Goal: Task Accomplishment & Management: Complete application form

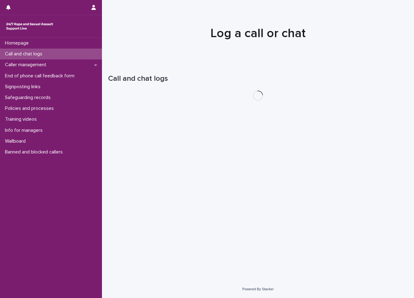
click at [54, 55] on div "Call and chat logs" at bounding box center [51, 54] width 102 height 11
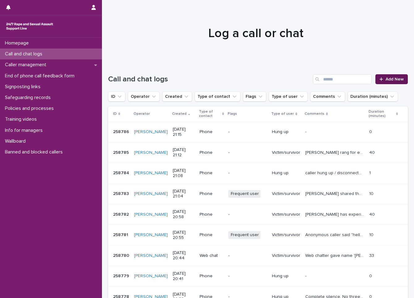
click at [387, 81] on span "Add New" at bounding box center [395, 79] width 18 height 4
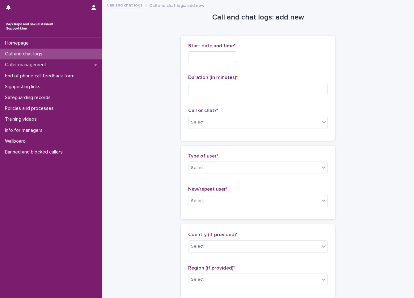
click at [198, 58] on input "text" at bounding box center [212, 56] width 49 height 11
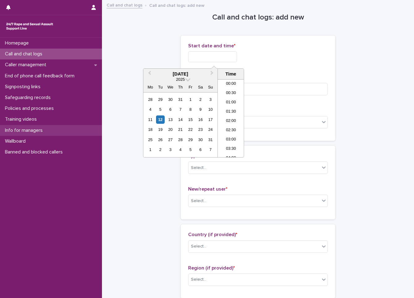
scroll to position [356, 0]
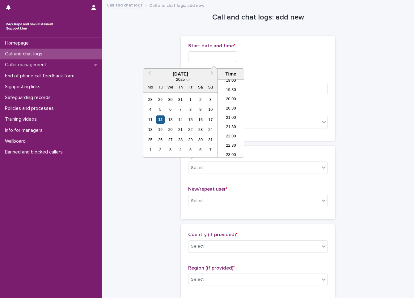
click at [160, 116] on div "12" at bounding box center [160, 119] width 8 height 8
click at [226, 109] on li "20:30" at bounding box center [231, 108] width 26 height 9
click at [226, 54] on input "**********" at bounding box center [212, 56] width 49 height 11
type input "**********"
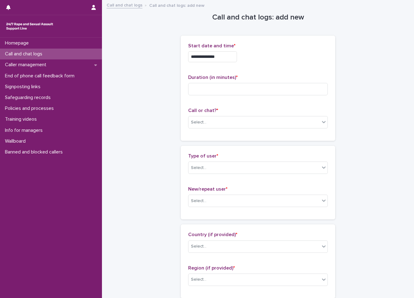
click at [280, 62] on div "**********" at bounding box center [258, 55] width 140 height 24
click at [217, 89] on input at bounding box center [258, 89] width 140 height 12
type input "**"
click at [218, 121] on div "Select..." at bounding box center [254, 122] width 131 height 10
click at [219, 144] on div "Web chat" at bounding box center [255, 144] width 139 height 11
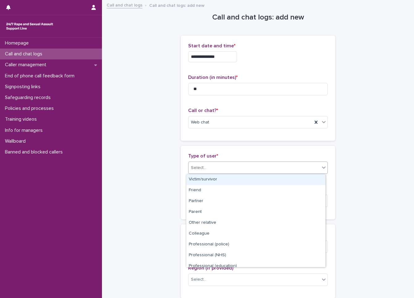
click at [217, 165] on div "Select..." at bounding box center [254, 168] width 131 height 10
click at [213, 180] on div "Victim/survivor" at bounding box center [255, 179] width 139 height 11
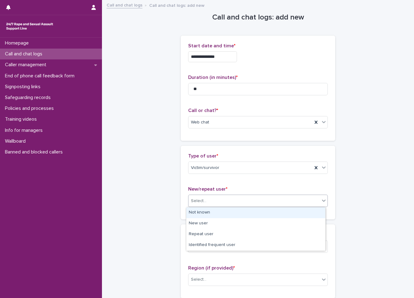
click at [220, 206] on div "Select..." at bounding box center [258, 200] width 140 height 12
click at [218, 213] on div "Not known" at bounding box center [255, 212] width 139 height 11
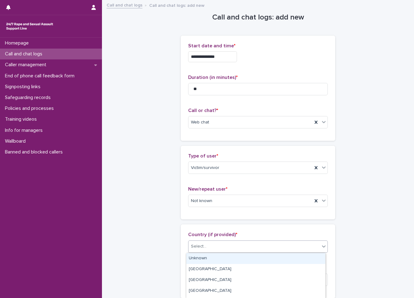
click at [220, 242] on div "Select..." at bounding box center [254, 246] width 131 height 10
click at [217, 257] on div "Unknown" at bounding box center [255, 258] width 139 height 11
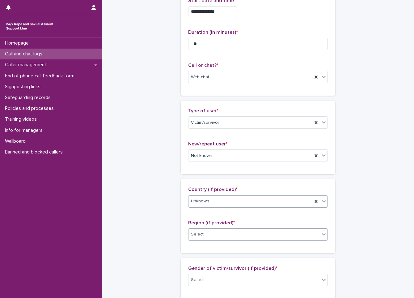
scroll to position [93, 0]
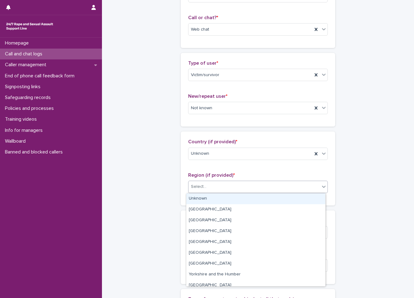
click at [228, 185] on div "Select..." at bounding box center [254, 186] width 131 height 10
click at [221, 198] on div "Unknown" at bounding box center [255, 198] width 139 height 11
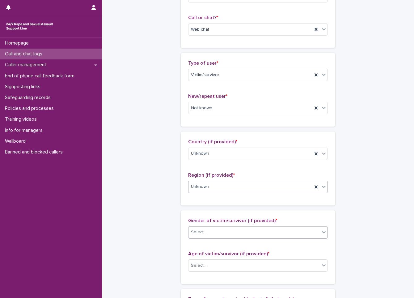
click at [222, 228] on div "Select..." at bounding box center [254, 232] width 131 height 10
click at [216, 237] on div "Select..." at bounding box center [254, 232] width 131 height 10
click at [220, 230] on div "Select..." at bounding box center [254, 232] width 131 height 10
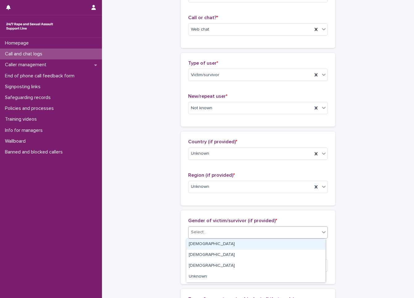
click at [207, 242] on div "[DEMOGRAPHIC_DATA]" at bounding box center [255, 244] width 139 height 11
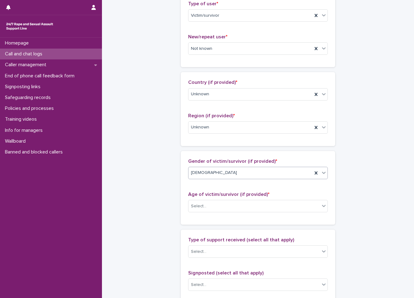
scroll to position [185, 0]
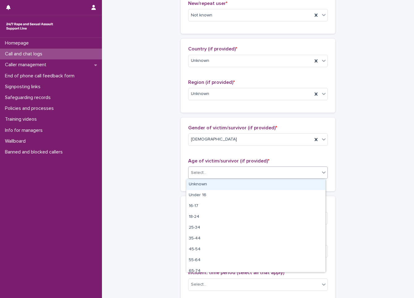
click at [234, 179] on body "**********" at bounding box center [207, 149] width 414 height 298
click at [225, 189] on div "Unknown" at bounding box center [255, 184] width 139 height 11
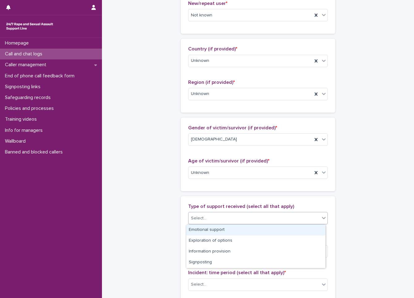
click at [216, 212] on div "Select..." at bounding box center [258, 218] width 140 height 12
click at [208, 228] on div "Emotional support" at bounding box center [255, 229] width 139 height 11
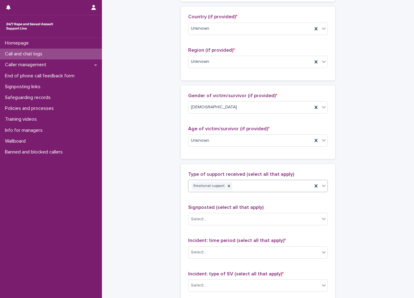
scroll to position [278, 0]
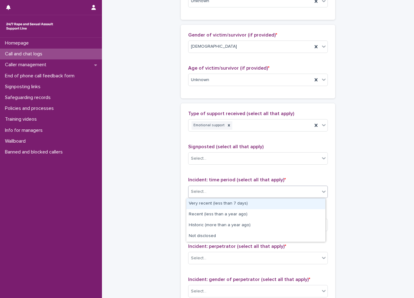
click at [230, 191] on div "Select..." at bounding box center [254, 191] width 131 height 10
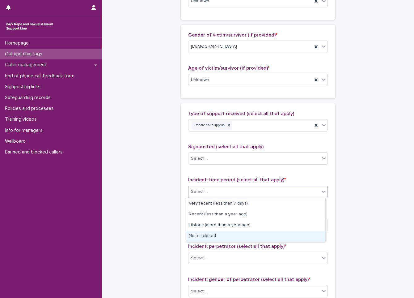
click at [209, 233] on div "Not disclosed" at bounding box center [255, 236] width 139 height 11
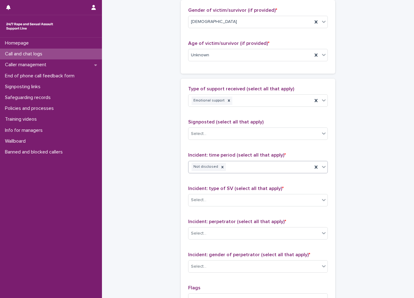
scroll to position [340, 0]
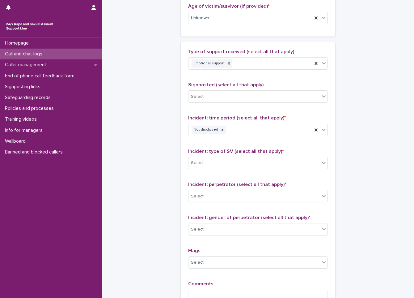
click at [241, 150] on span "Incident: type of SV (select all that apply) *" at bounding box center [236, 151] width 96 height 5
click at [232, 164] on div "Select..." at bounding box center [254, 163] width 131 height 10
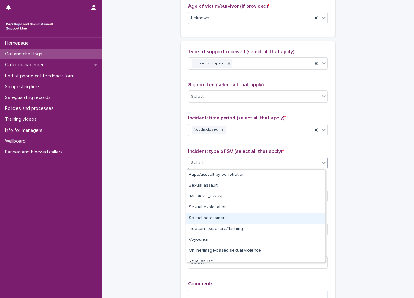
scroll to position [15, 0]
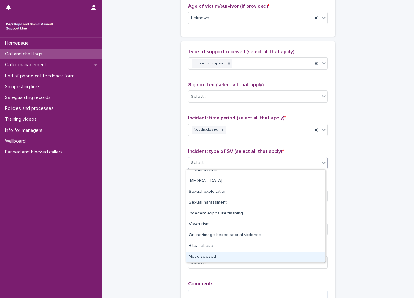
click at [212, 260] on div "Not disclosed" at bounding box center [255, 256] width 139 height 11
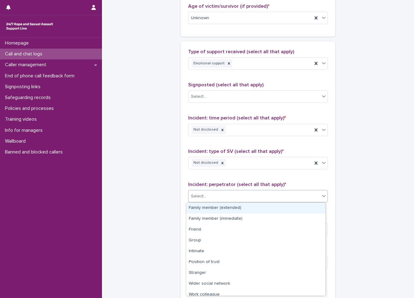
click at [244, 198] on div "Select..." at bounding box center [254, 196] width 131 height 10
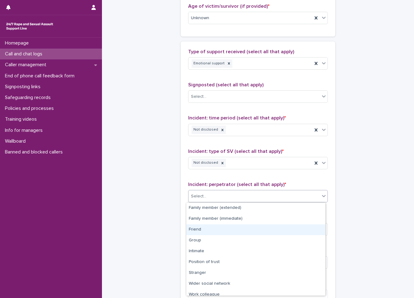
scroll to position [26, 0]
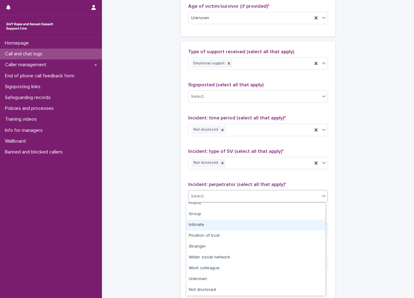
click at [231, 224] on div "Intimate" at bounding box center [255, 225] width 139 height 11
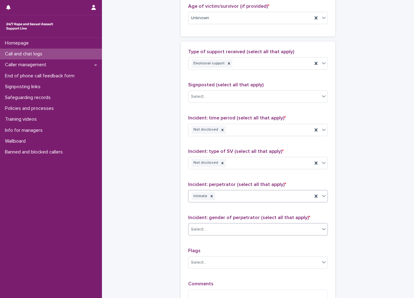
click at [232, 225] on div "Select..." at bounding box center [254, 229] width 131 height 10
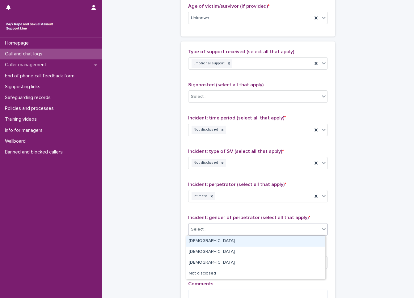
click at [223, 243] on div "[DEMOGRAPHIC_DATA]" at bounding box center [255, 241] width 139 height 11
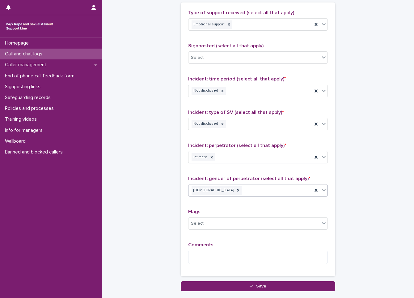
scroll to position [420, 0]
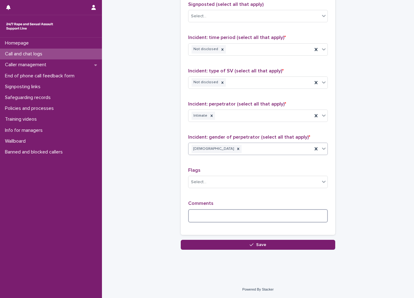
click at [239, 212] on textarea at bounding box center [258, 215] width 140 height 13
type textarea "*"
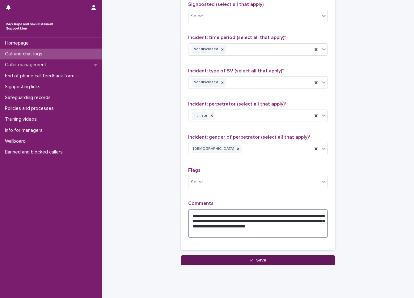
type textarea "**********"
click at [245, 258] on button "Save" at bounding box center [258, 260] width 155 height 10
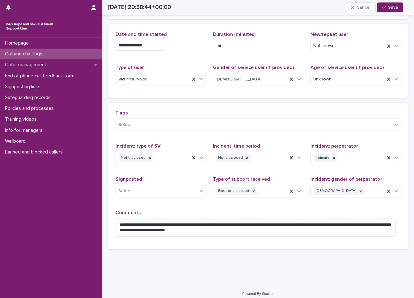
scroll to position [83, 0]
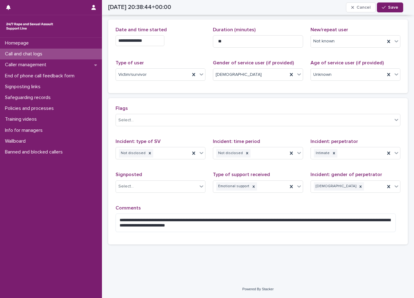
click at [167, 99] on div "**********" at bounding box center [258, 171] width 300 height 146
click at [399, 8] on button "Save" at bounding box center [390, 7] width 26 height 10
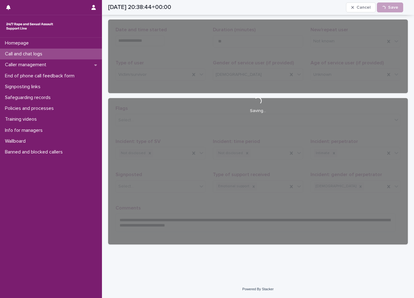
scroll to position [37, 0]
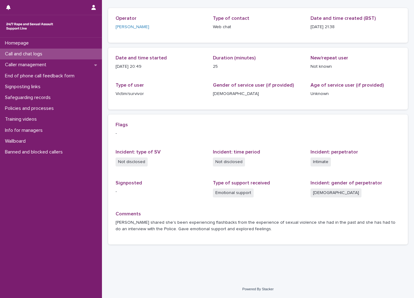
click at [47, 53] on p "Call and chat logs" at bounding box center [24, 54] width 45 height 6
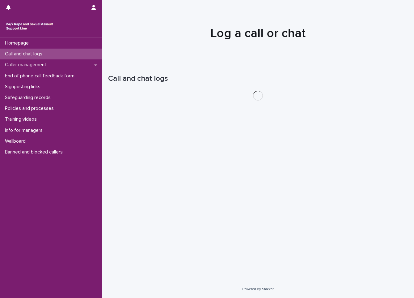
click at [47, 53] on p "Call and chat logs" at bounding box center [24, 54] width 45 height 6
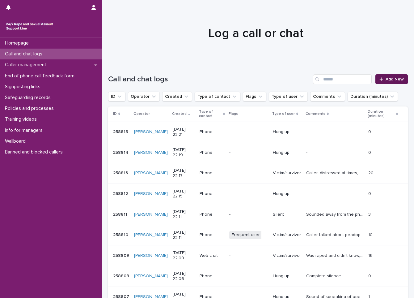
click at [390, 77] on link "Add New" at bounding box center [392, 79] width 32 height 10
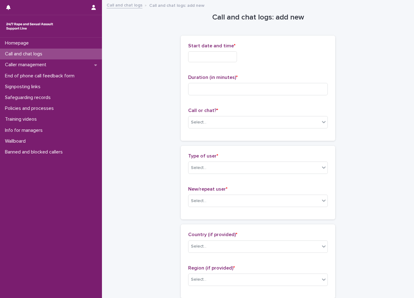
click at [237, 59] on input "text" at bounding box center [212, 56] width 49 height 11
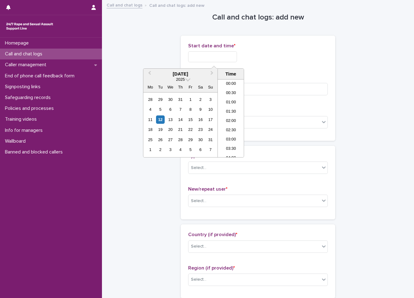
scroll to position [368, 0]
click at [160, 119] on div "12" at bounding box center [160, 119] width 8 height 8
click at [227, 113] on li "21:30" at bounding box center [231, 115] width 26 height 9
click at [230, 59] on input "**********" at bounding box center [212, 56] width 49 height 11
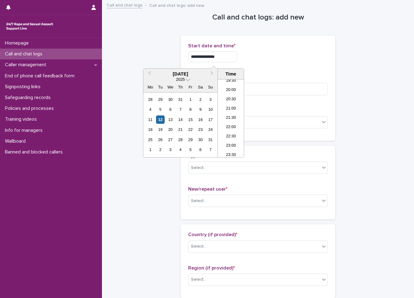
type input "**********"
click at [262, 72] on div "**********" at bounding box center [258, 88] width 140 height 90
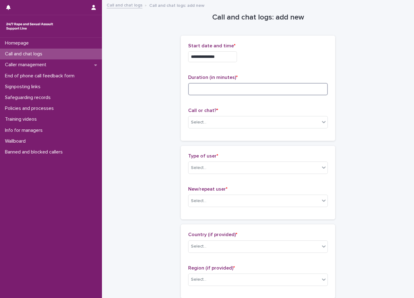
click at [243, 88] on input at bounding box center [258, 89] width 140 height 12
type input "**"
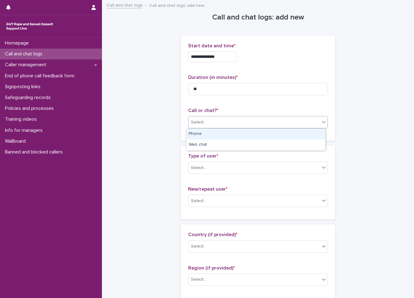
click at [235, 121] on div "Select..." at bounding box center [254, 122] width 131 height 10
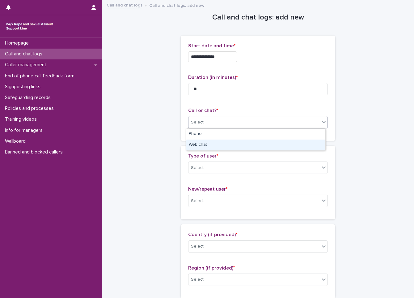
click at [231, 145] on div "Web chat" at bounding box center [255, 144] width 139 height 11
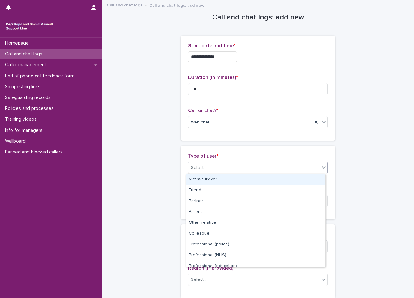
click at [228, 169] on div "Select..." at bounding box center [254, 168] width 131 height 10
click at [222, 174] on div "Victim/survivor" at bounding box center [255, 179] width 139 height 11
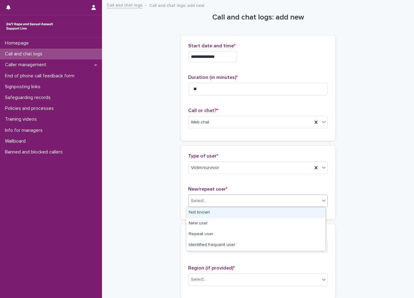
click at [219, 201] on div "Select..." at bounding box center [254, 201] width 131 height 10
click at [213, 209] on div "Not known" at bounding box center [255, 212] width 139 height 11
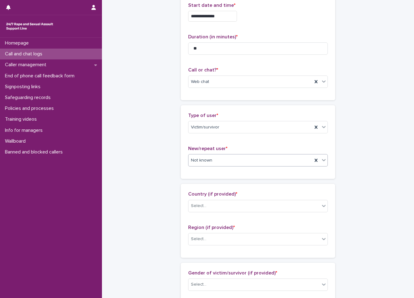
scroll to position [124, 0]
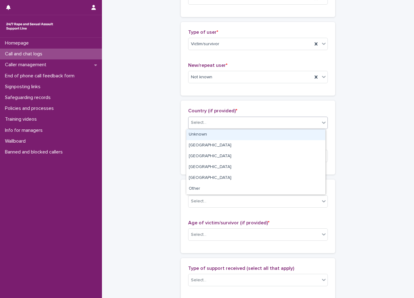
click at [211, 126] on div "Select..." at bounding box center [254, 122] width 131 height 10
click at [210, 138] on div "Unknown" at bounding box center [255, 134] width 139 height 11
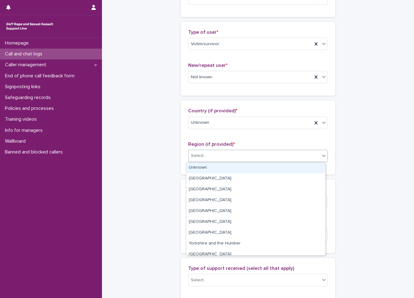
click at [213, 157] on div "Select..." at bounding box center [254, 156] width 131 height 10
click at [212, 168] on div "Unknown" at bounding box center [255, 167] width 139 height 11
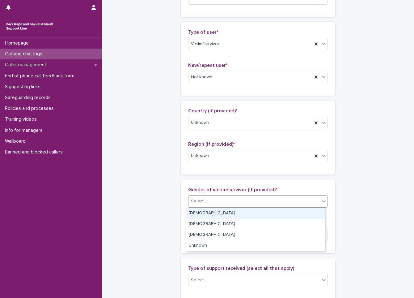
drag, startPoint x: 212, startPoint y: 201, endPoint x: 210, endPoint y: 204, distance: 3.5
click at [211, 201] on div "Select..." at bounding box center [254, 201] width 131 height 10
drag, startPoint x: 199, startPoint y: 214, endPoint x: 210, endPoint y: 195, distance: 22.0
click at [198, 212] on div "[DEMOGRAPHIC_DATA]" at bounding box center [255, 213] width 139 height 11
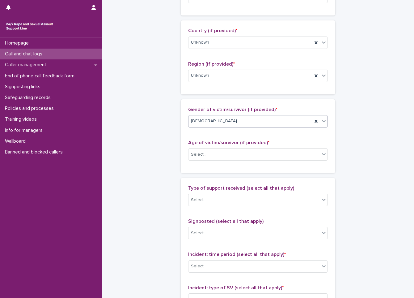
scroll to position [216, 0]
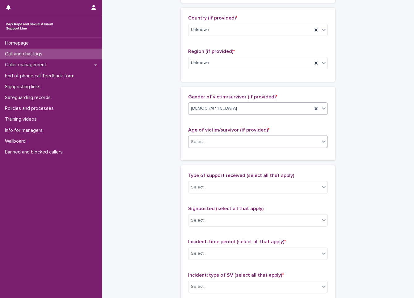
click at [221, 137] on div "Select..." at bounding box center [254, 142] width 131 height 10
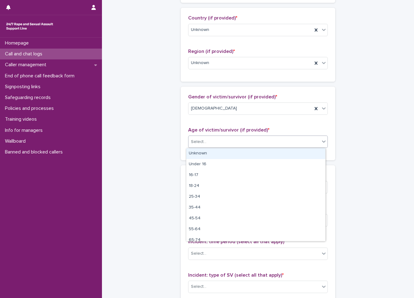
click at [219, 149] on div "Unknown" at bounding box center [255, 153] width 139 height 11
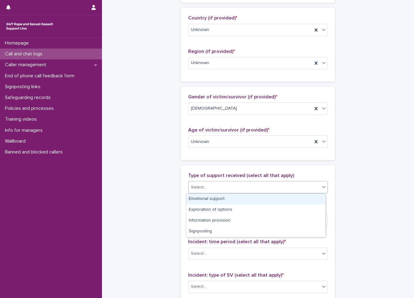
click at [213, 183] on div "Select..." at bounding box center [254, 187] width 131 height 10
click at [205, 197] on div "Emotional support" at bounding box center [255, 199] width 139 height 11
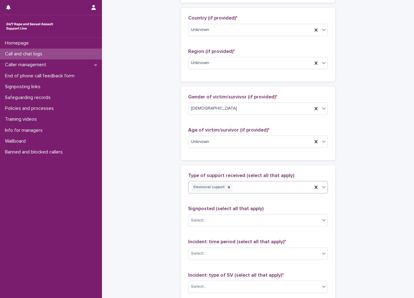
scroll to position [309, 0]
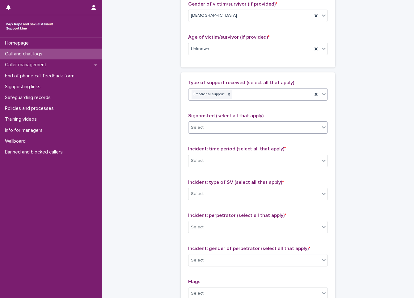
click at [215, 128] on div "Select..." at bounding box center [254, 127] width 131 height 10
click at [143, 145] on div "**********" at bounding box center [258, 25] width 300 height 669
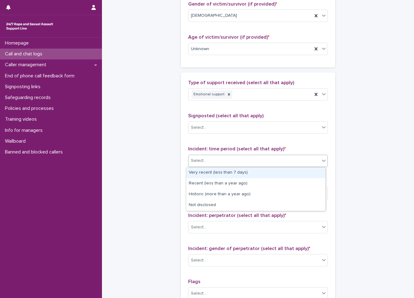
click at [206, 161] on div "Select..." at bounding box center [254, 161] width 131 height 10
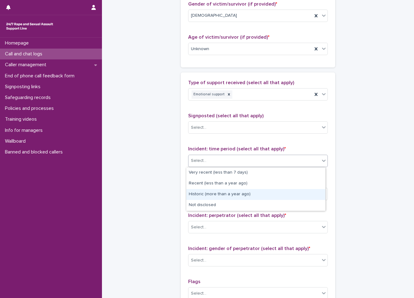
click at [208, 195] on div "Historic (more than a year ago)" at bounding box center [255, 194] width 139 height 11
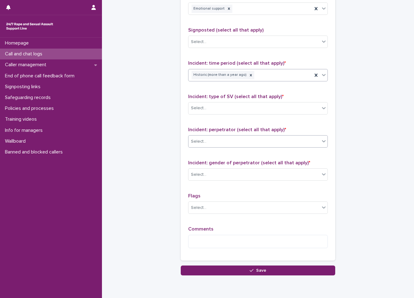
scroll to position [402, 0]
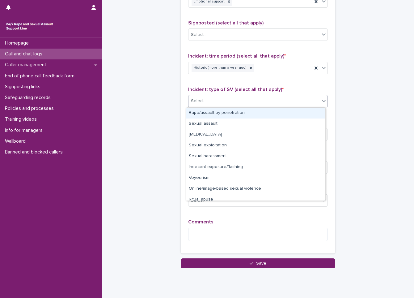
click at [227, 103] on div "Select..." at bounding box center [254, 101] width 131 height 10
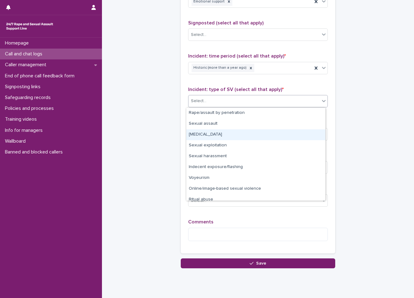
click at [219, 131] on div "[MEDICAL_DATA]" at bounding box center [255, 134] width 139 height 11
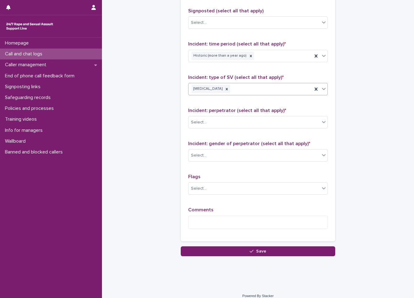
scroll to position [420, 0]
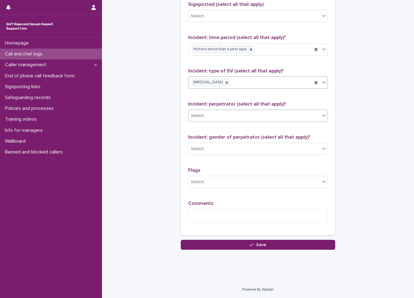
click at [216, 115] on div "Select..." at bounding box center [254, 116] width 131 height 10
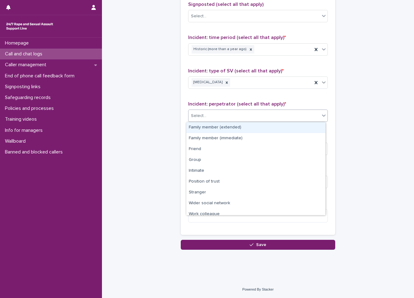
click at [225, 124] on div "Family member (extended)" at bounding box center [255, 127] width 139 height 11
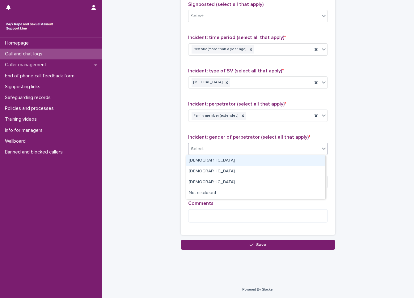
click at [226, 144] on div "Select..." at bounding box center [254, 149] width 131 height 10
click at [223, 158] on div "[DEMOGRAPHIC_DATA]" at bounding box center [255, 160] width 139 height 11
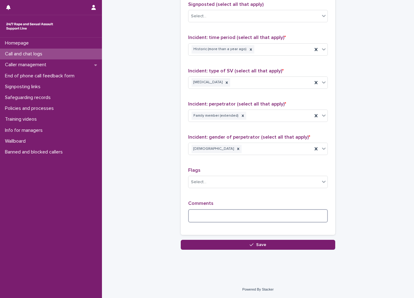
click at [203, 213] on textarea at bounding box center [258, 215] width 140 height 13
type textarea "*"
click at [281, 215] on textarea "**********" at bounding box center [258, 215] width 140 height 13
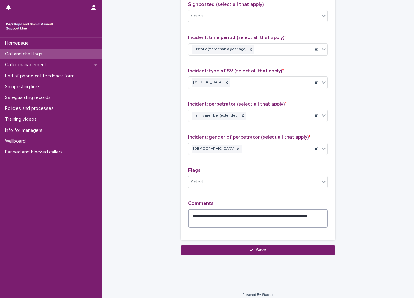
click at [254, 225] on textarea "**********" at bounding box center [258, 218] width 140 height 19
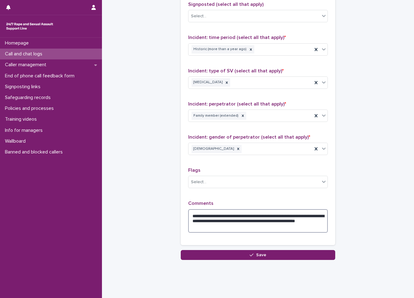
type textarea "**********"
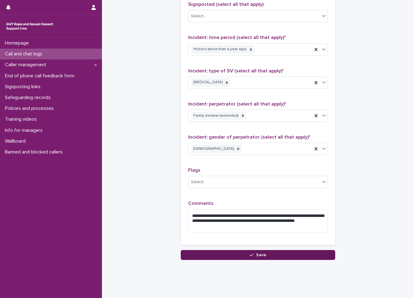
click at [235, 254] on button "Save" at bounding box center [258, 255] width 155 height 10
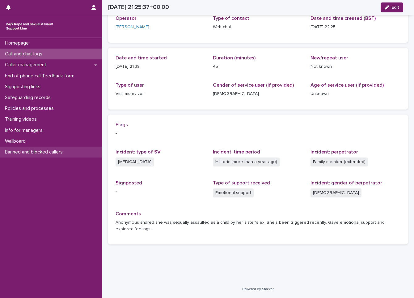
scroll to position [37, 0]
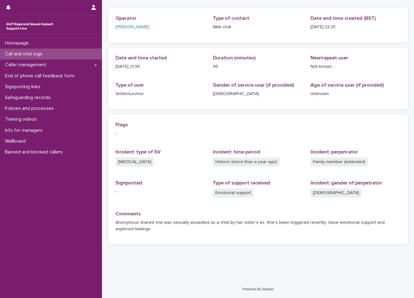
click at [68, 53] on div "Call and chat logs" at bounding box center [51, 54] width 102 height 11
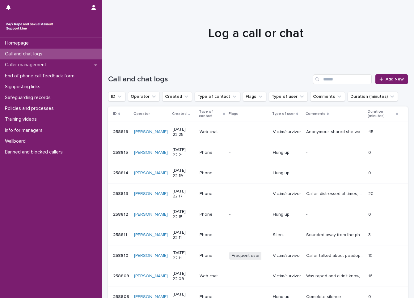
click at [347, 74] on div "Call and chat logs Add New" at bounding box center [258, 77] width 300 height 30
click at [339, 74] on div "Call and chat logs Add New" at bounding box center [258, 77] width 300 height 30
click at [339, 81] on input "Search" at bounding box center [342, 79] width 59 height 10
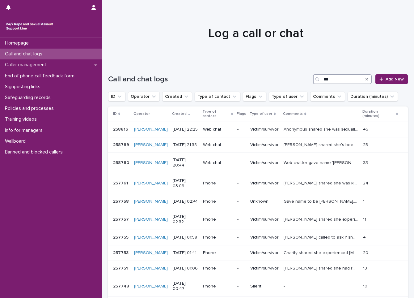
type input "***"
click at [77, 51] on div "Call and chat logs" at bounding box center [51, 54] width 102 height 11
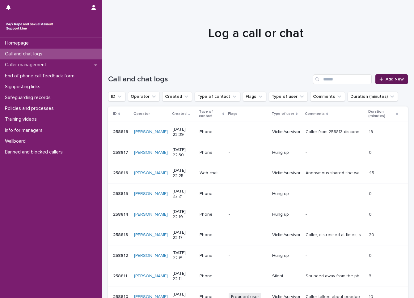
click at [376, 80] on link "Add New" at bounding box center [392, 79] width 32 height 10
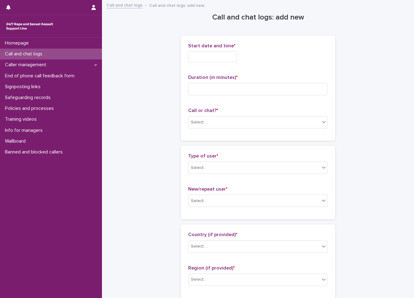
click at [233, 61] on input "text" at bounding box center [212, 56] width 49 height 11
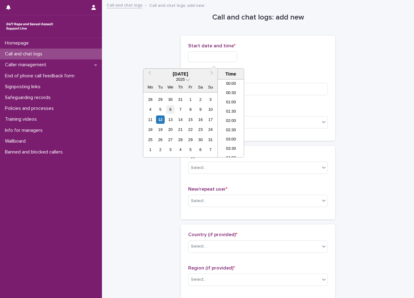
scroll to position [368, 0]
click at [155, 117] on div "11 12 13 14 15 16 17" at bounding box center [180, 119] width 70 height 10
click at [164, 118] on div "12" at bounding box center [160, 119] width 8 height 8
click at [227, 134] on li "22:30" at bounding box center [231, 133] width 26 height 9
click at [237, 56] on input "**********" at bounding box center [212, 56] width 49 height 11
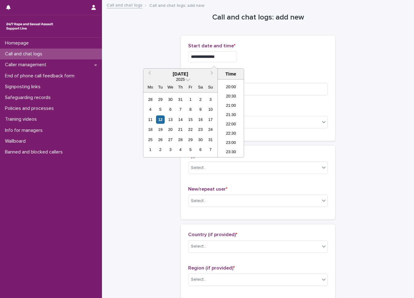
type input "**********"
click at [249, 55] on div "**********" at bounding box center [258, 56] width 140 height 11
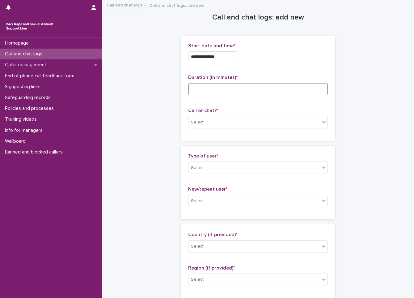
click at [249, 95] on input at bounding box center [258, 89] width 140 height 12
type input "*"
click at [254, 124] on div "Select..." at bounding box center [254, 122] width 131 height 10
click at [245, 146] on div "Web chat" at bounding box center [255, 144] width 139 height 11
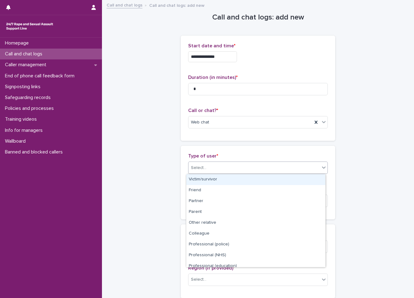
click at [246, 164] on div "Select..." at bounding box center [254, 168] width 131 height 10
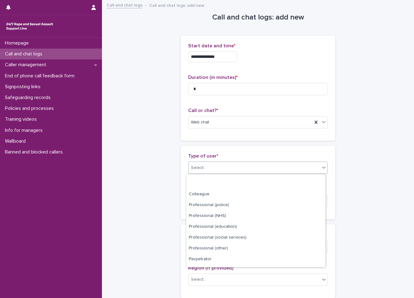
scroll to position [70, 0]
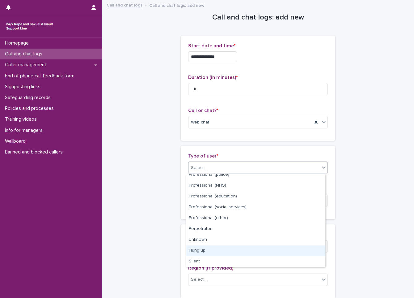
click at [222, 248] on div "Hung up" at bounding box center [255, 250] width 139 height 11
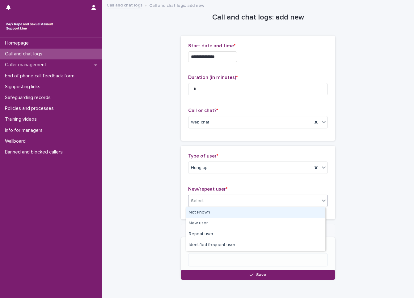
click at [233, 202] on div "Select..." at bounding box center [254, 201] width 131 height 10
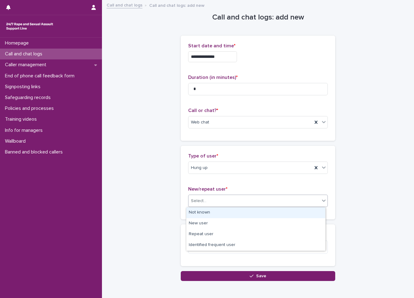
click at [232, 209] on div "Not known" at bounding box center [255, 212] width 139 height 11
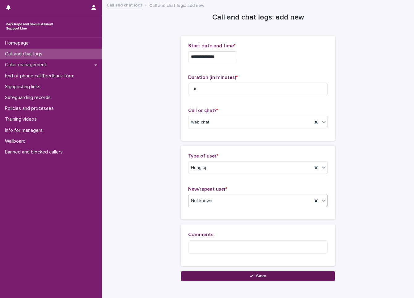
click at [228, 276] on button "Save" at bounding box center [258, 276] width 155 height 10
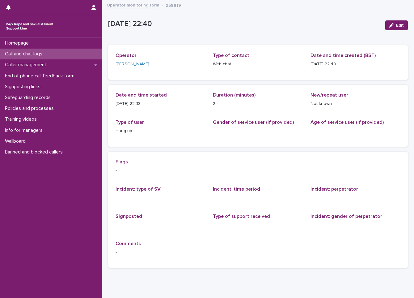
click at [23, 52] on p "Call and chat logs" at bounding box center [24, 54] width 45 height 6
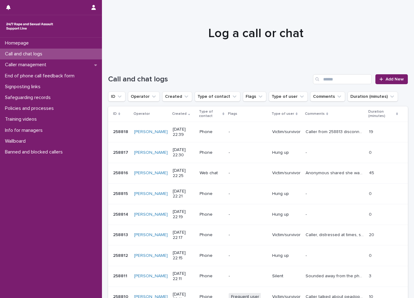
click at [23, 52] on p "Call and chat logs" at bounding box center [24, 54] width 45 height 6
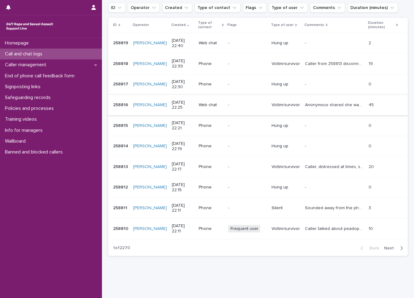
scroll to position [93, 0]
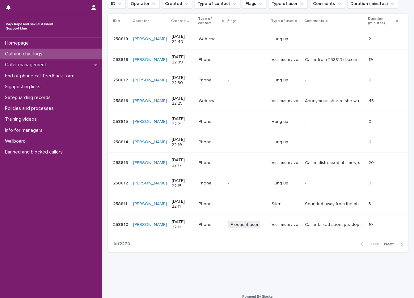
click at [384, 245] on span "Next" at bounding box center [391, 244] width 14 height 4
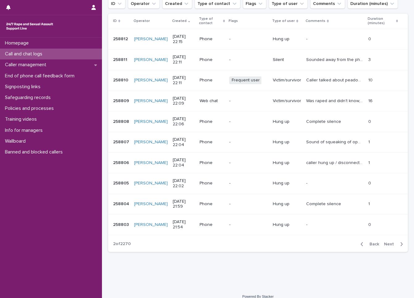
click at [93, 49] on div "Call and chat logs" at bounding box center [51, 54] width 102 height 11
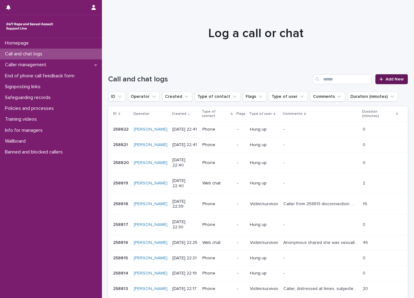
click at [383, 77] on link "Add New" at bounding box center [392, 79] width 32 height 10
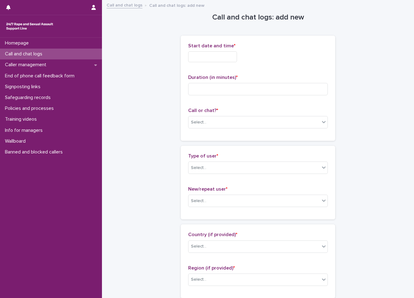
click at [217, 58] on input "text" at bounding box center [212, 56] width 49 height 11
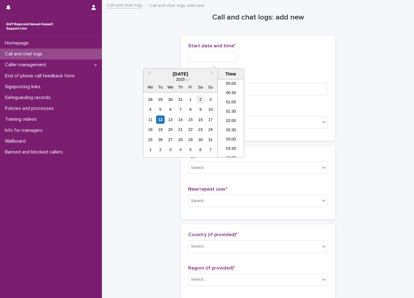
scroll to position [368, 0]
click at [159, 122] on div "12" at bounding box center [160, 119] width 8 height 8
click at [231, 133] on li "22:30" at bounding box center [231, 133] width 26 height 9
click at [228, 56] on input "**********" at bounding box center [212, 56] width 49 height 11
type input "**********"
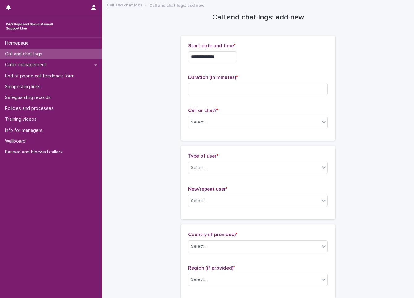
click at [268, 50] on div "**********" at bounding box center [258, 55] width 140 height 24
click at [247, 94] on input at bounding box center [258, 89] width 140 height 12
type input "*"
click at [240, 129] on div "Call or chat? * Select..." at bounding box center [258, 121] width 140 height 26
click at [242, 127] on div "Select..." at bounding box center [258, 122] width 140 height 12
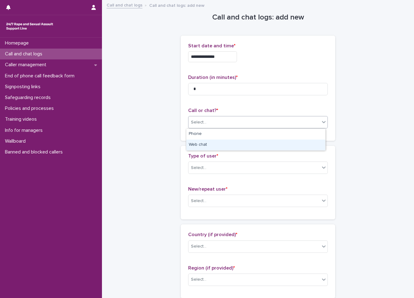
click at [232, 142] on div "Web chat" at bounding box center [255, 144] width 139 height 11
click at [228, 169] on div "Select..." at bounding box center [254, 168] width 131 height 10
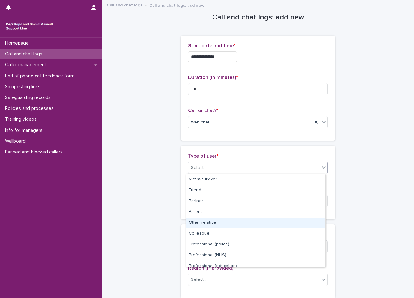
scroll to position [70, 0]
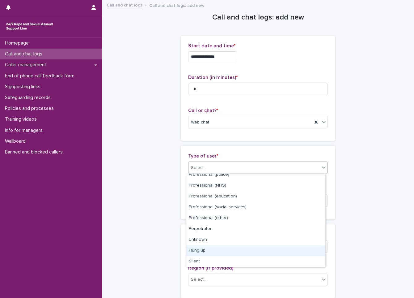
click at [214, 249] on div "Hung up" at bounding box center [255, 250] width 139 height 11
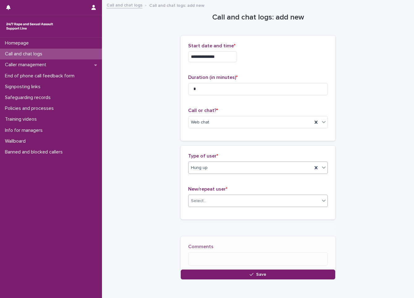
click at [269, 202] on div "Select..." at bounding box center [254, 201] width 131 height 10
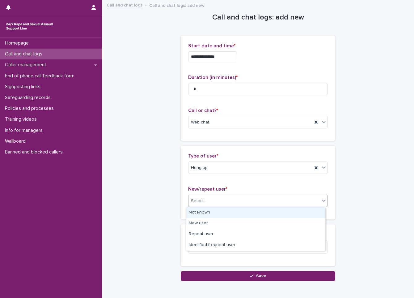
click at [263, 211] on div "Not known" at bounding box center [255, 212] width 139 height 11
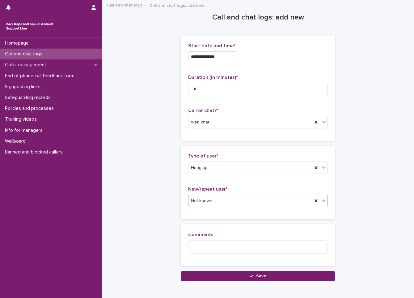
click at [264, 267] on div "Loading... Saving… Comments" at bounding box center [258, 247] width 155 height 46
click at [262, 274] on span "Save" at bounding box center [261, 276] width 10 height 4
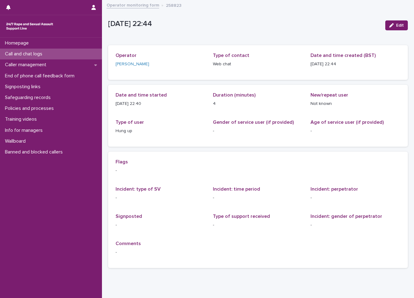
click at [48, 57] on div "Call and chat logs" at bounding box center [51, 54] width 102 height 11
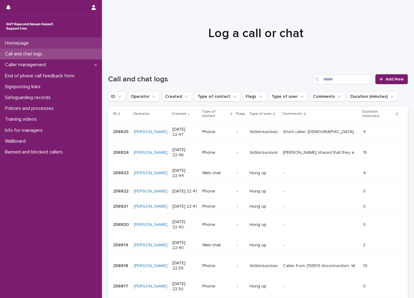
click at [59, 47] on div "Homepage" at bounding box center [51, 43] width 102 height 11
